Goal: Information Seeking & Learning: Learn about a topic

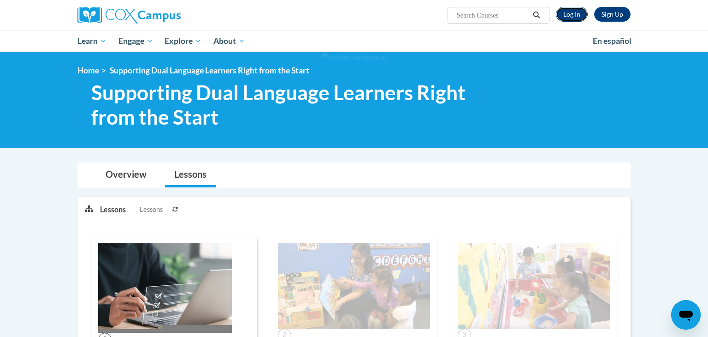
click at [571, 16] on link "Log In" at bounding box center [572, 14] width 32 height 15
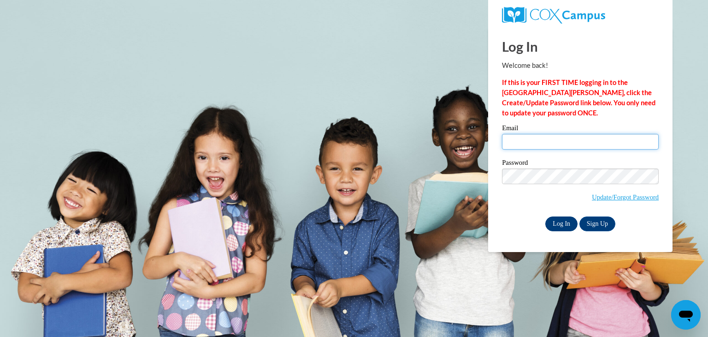
type input "mwittmer@monroevilleschools.org"
click at [554, 220] on input "Log In" at bounding box center [562, 223] width 32 height 15
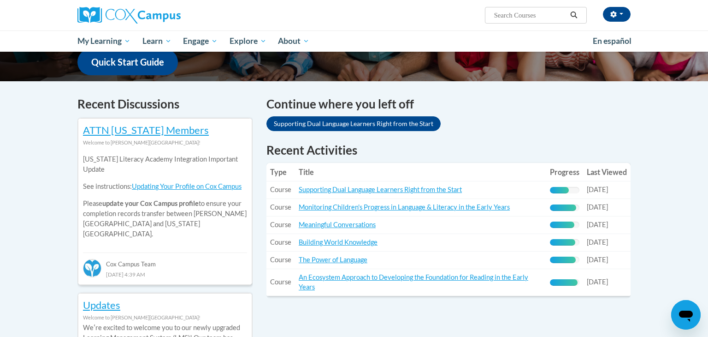
scroll to position [245, 0]
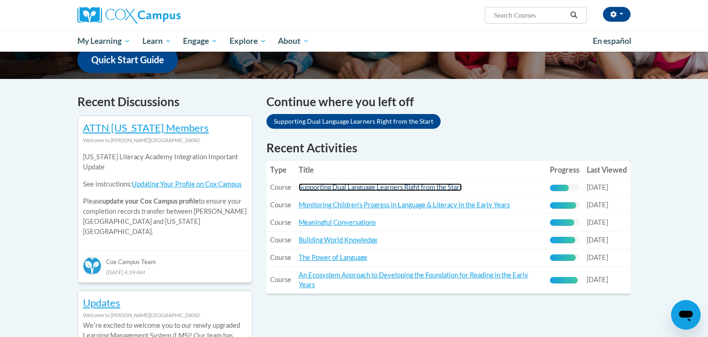
click at [359, 188] on link "Supporting Dual Language Learners Right from the Start" at bounding box center [380, 187] width 163 height 8
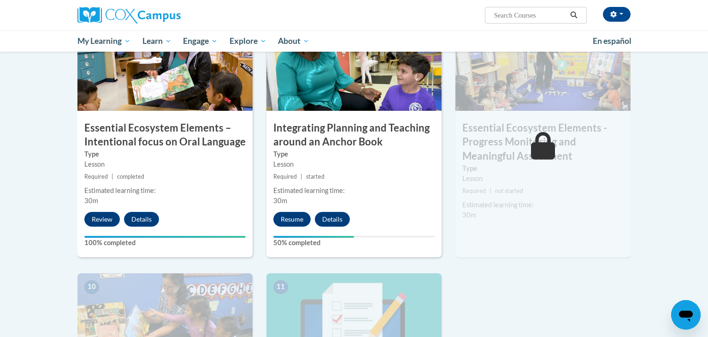
scroll to position [769, 0]
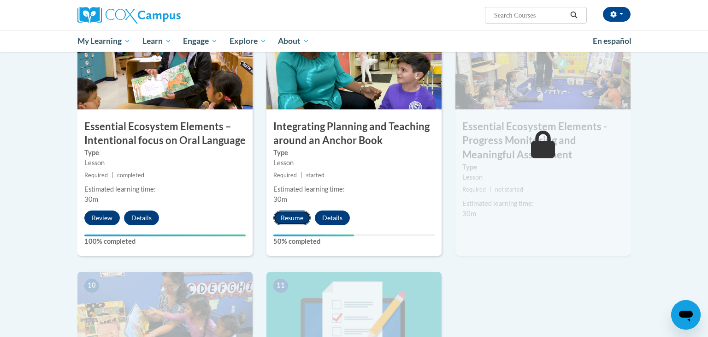
click at [297, 220] on button "Resume" at bounding box center [292, 217] width 37 height 15
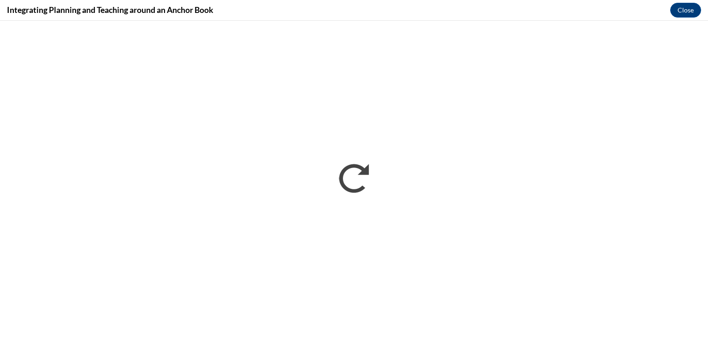
scroll to position [0, 0]
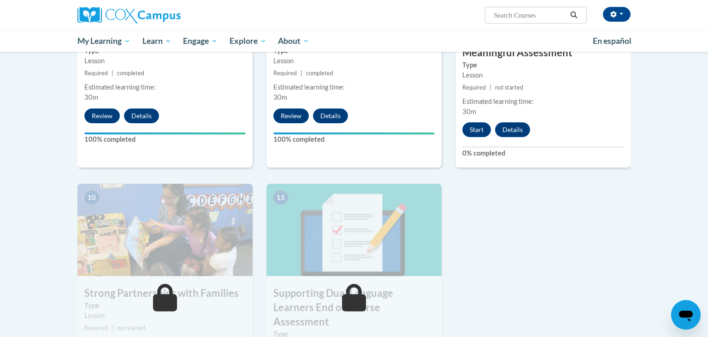
scroll to position [867, 0]
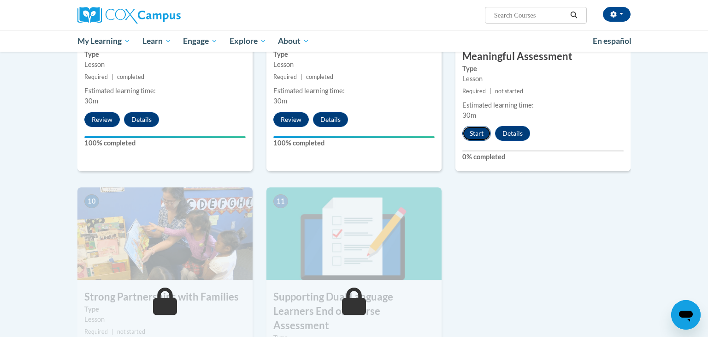
click at [474, 138] on button "Start" at bounding box center [477, 133] width 29 height 15
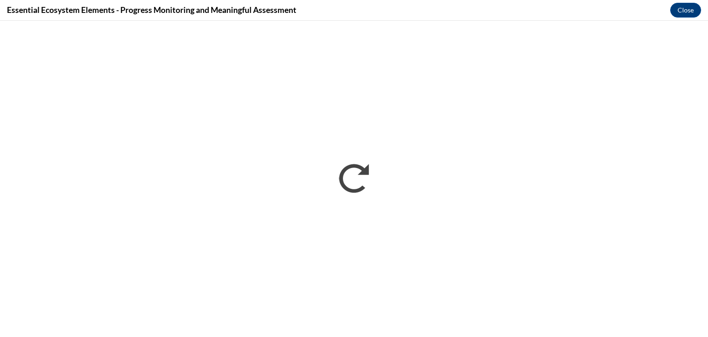
scroll to position [0, 0]
